Goal: Transaction & Acquisition: Purchase product/service

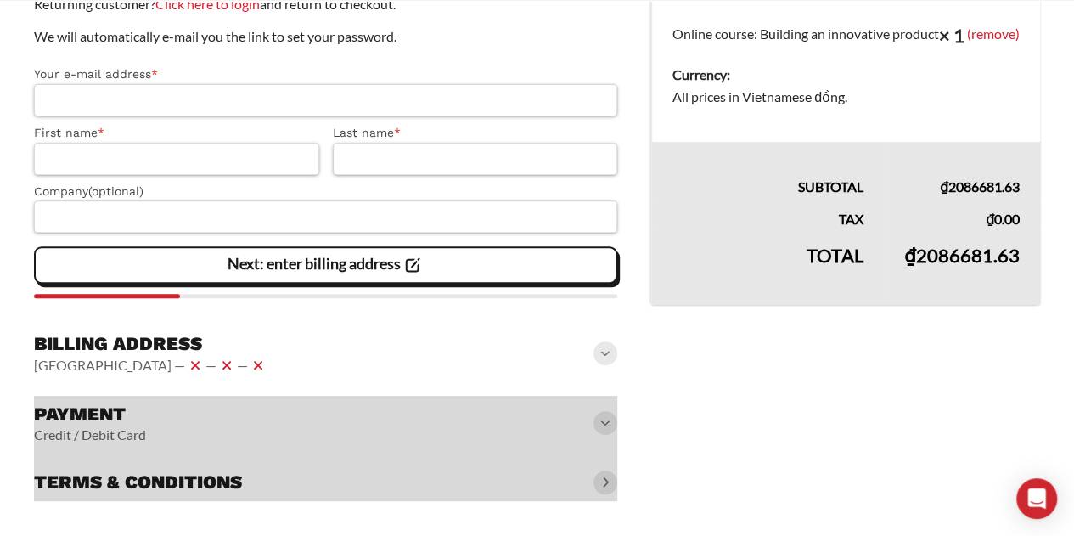
scroll to position [288, 0]
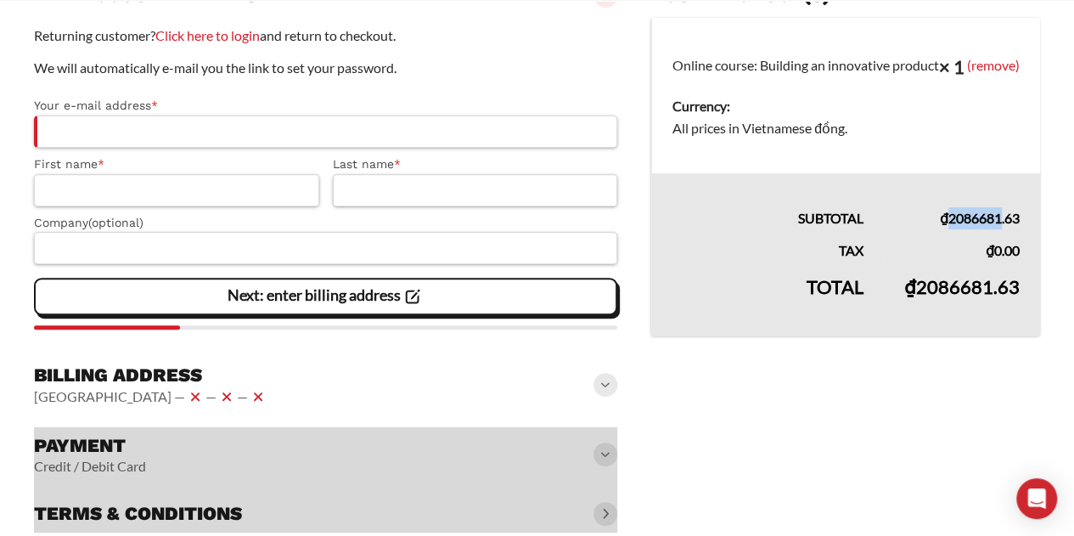
drag, startPoint x: 947, startPoint y: 240, endPoint x: 1001, endPoint y: 245, distance: 54.6
click at [1001, 226] on bdi "₫ 2086681.63" at bounding box center [980, 218] width 80 height 16
copy bdi "2086681"
